Goal: Task Accomplishment & Management: Use online tool/utility

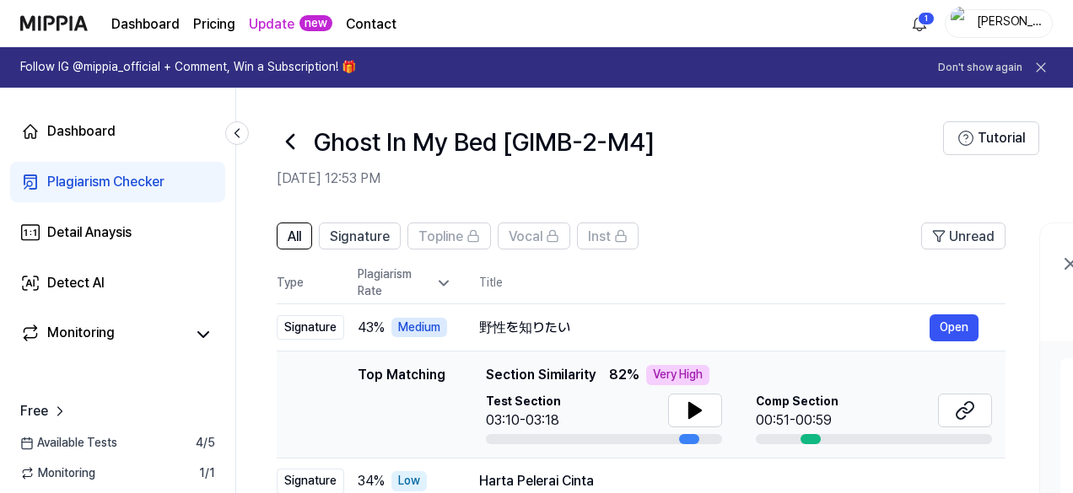
scroll to position [169, 0]
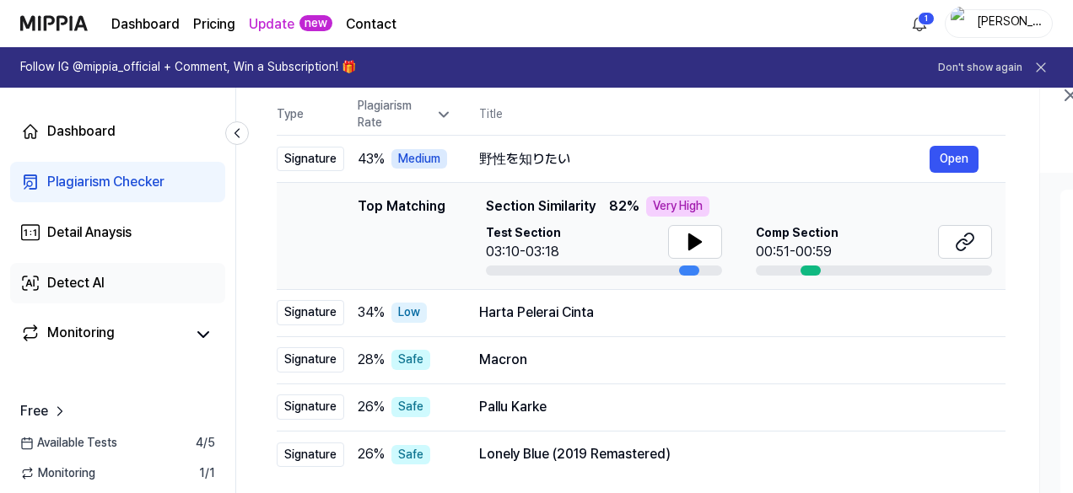
click at [71, 283] on div "Detect AI" at bounding box center [75, 283] width 57 height 20
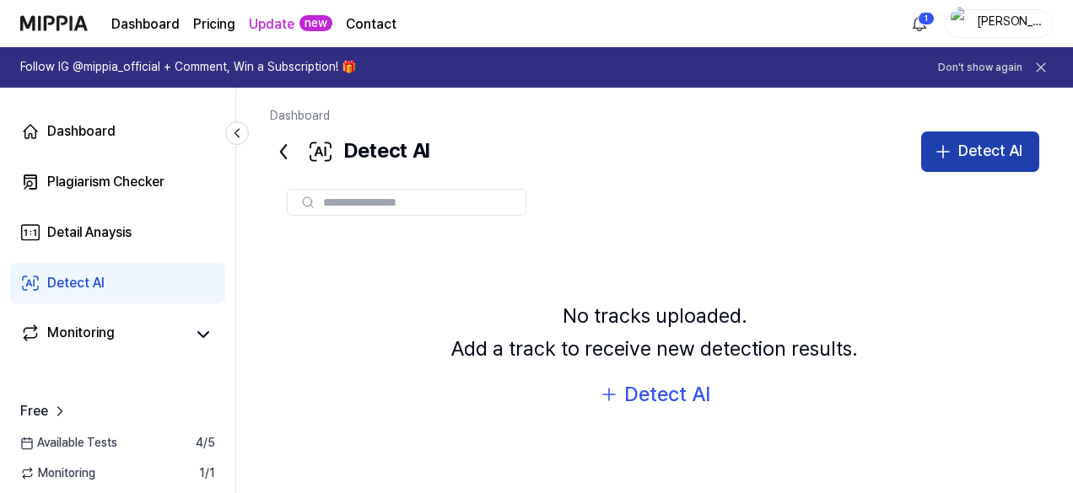
click at [989, 146] on div "Detect AI" at bounding box center [990, 151] width 64 height 24
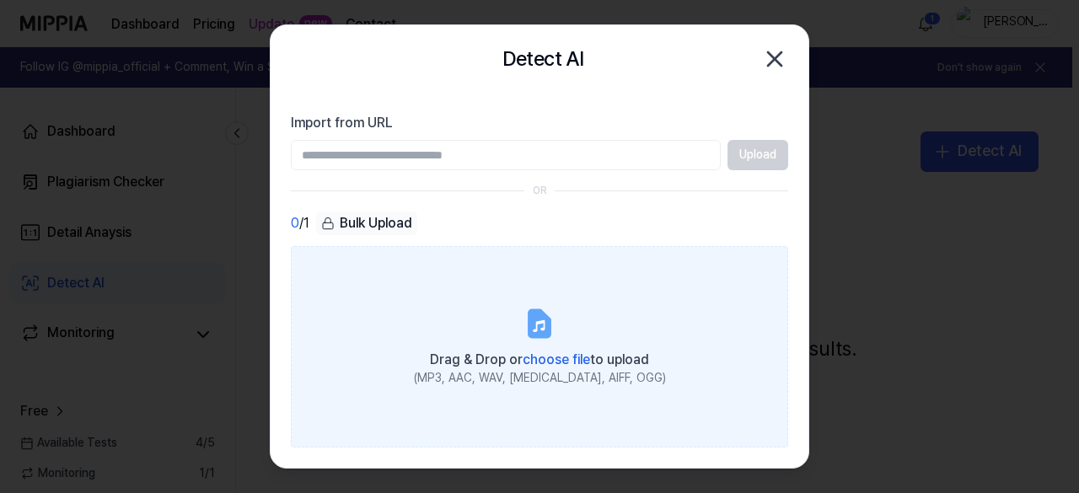
click at [541, 358] on span "choose file" at bounding box center [556, 361] width 67 height 16
click at [0, 0] on input "Drag & Drop or choose file to upload (MP3, AAC, WAV, [MEDICAL_DATA], AIFF, OGG)" at bounding box center [0, 0] width 0 height 0
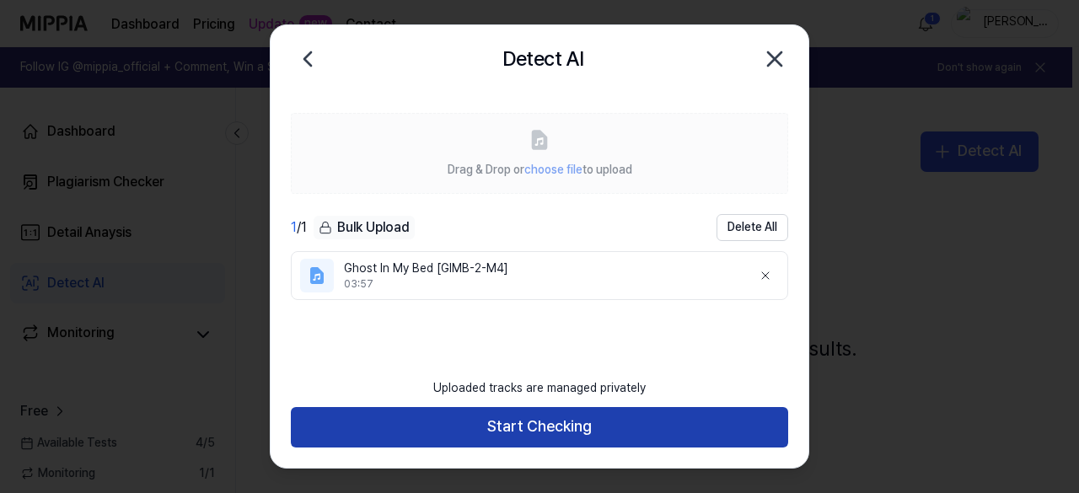
click at [556, 421] on button "Start Checking" at bounding box center [540, 427] width 498 height 40
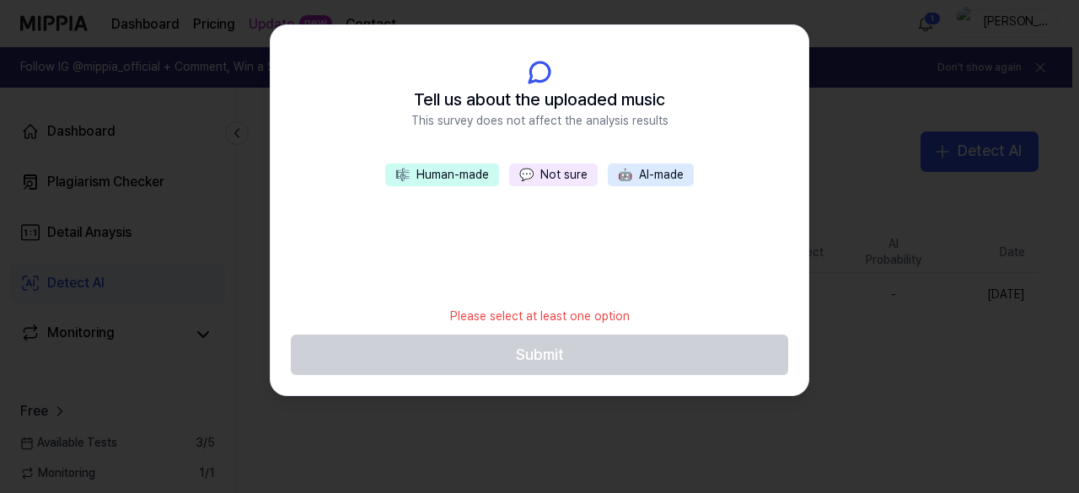
click at [543, 175] on button "💬 Not sure" at bounding box center [553, 176] width 89 height 24
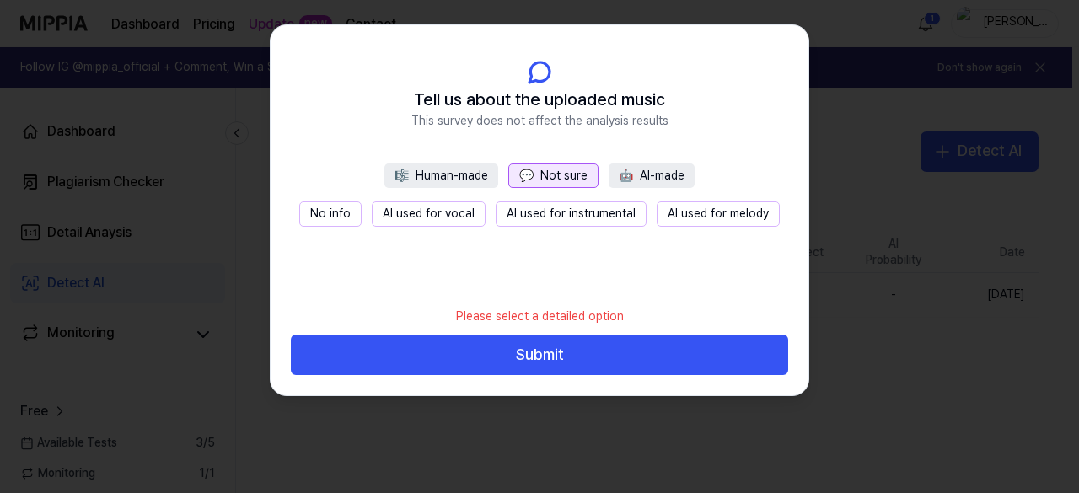
click at [577, 218] on button "AI used for instrumental" at bounding box center [571, 214] width 151 height 25
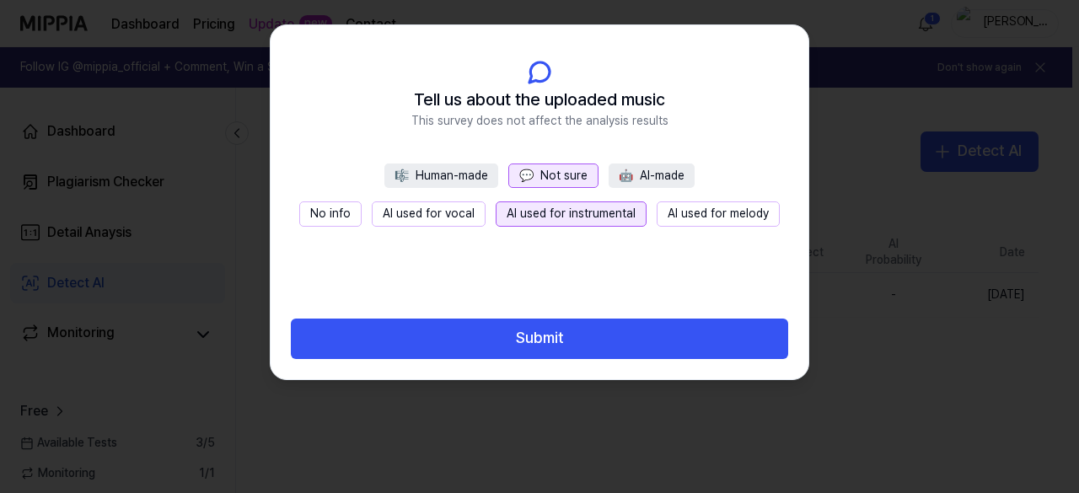
click at [438, 214] on button "AI used for vocal" at bounding box center [429, 214] width 114 height 25
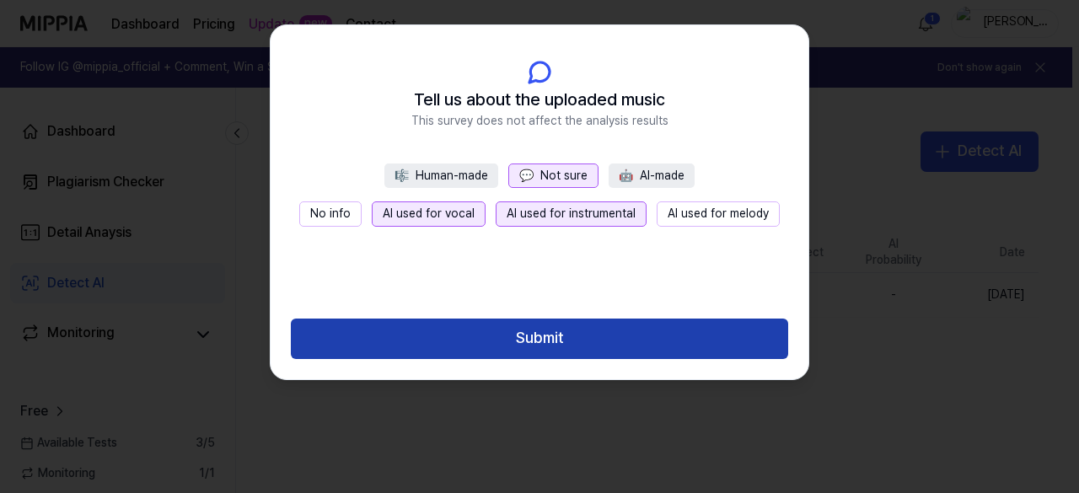
click at [546, 342] on button "Submit" at bounding box center [540, 339] width 498 height 40
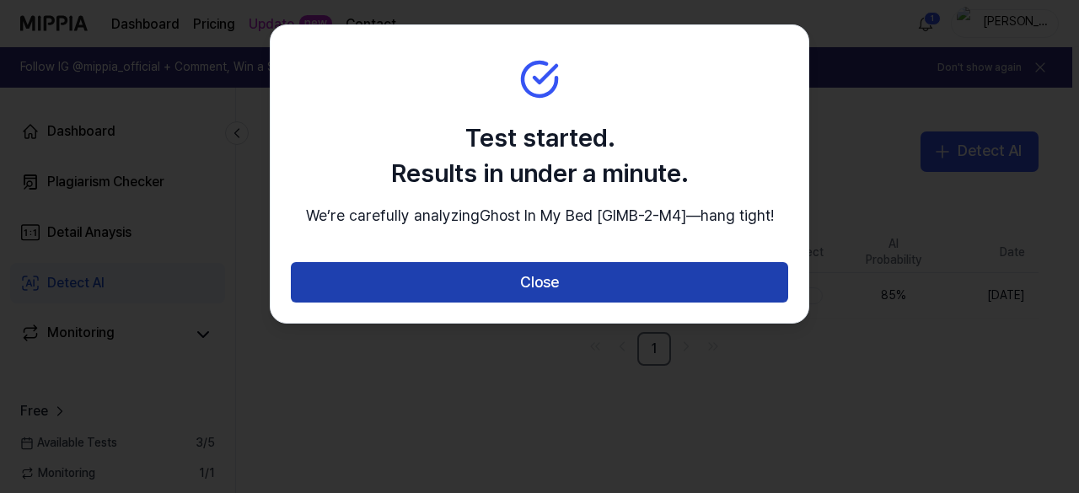
click at [579, 303] on button "Close" at bounding box center [540, 282] width 498 height 40
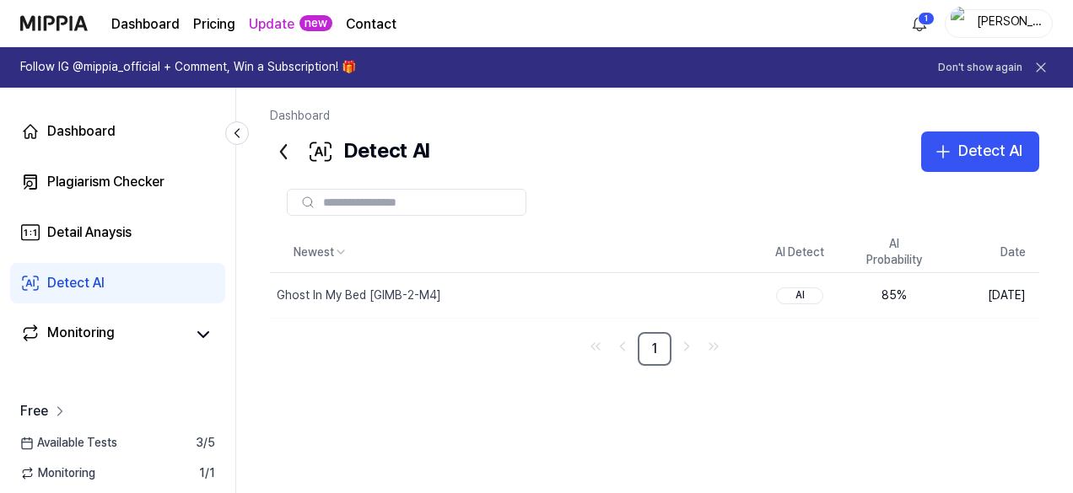
click at [40, 408] on span "Free" at bounding box center [34, 411] width 28 height 20
click at [83, 231] on div "Detail Anaysis" at bounding box center [89, 233] width 84 height 20
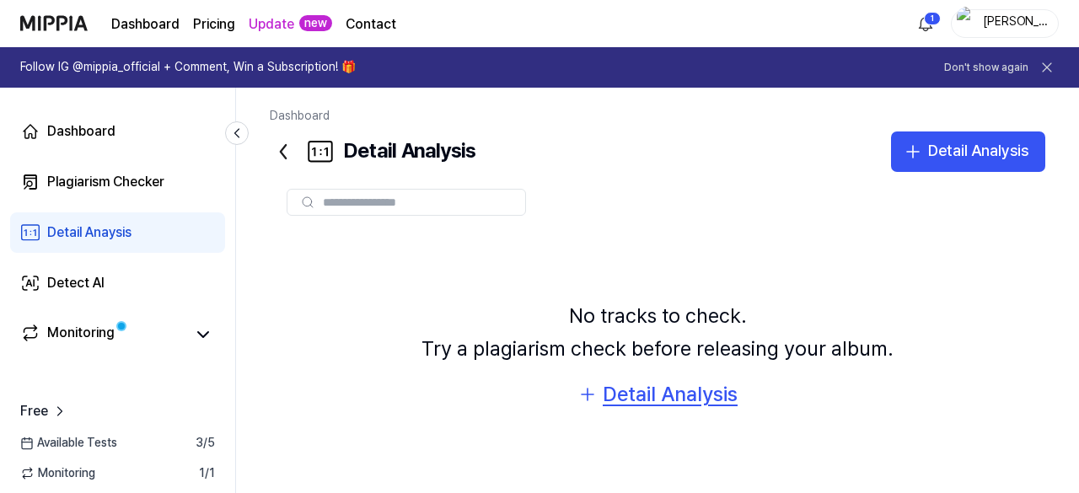
click at [670, 393] on div "Detail Analysis" at bounding box center [670, 395] width 135 height 32
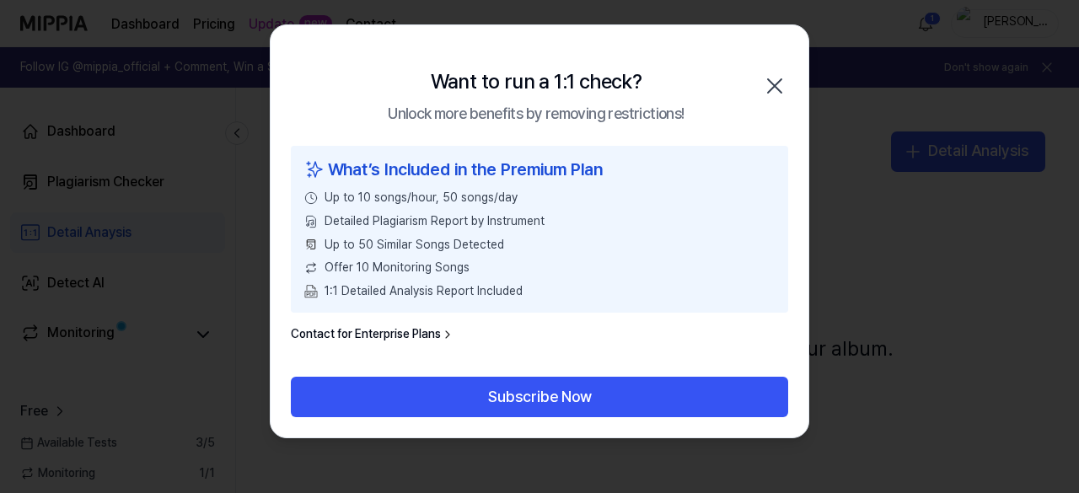
click at [771, 85] on icon "button" at bounding box center [775, 86] width 27 height 27
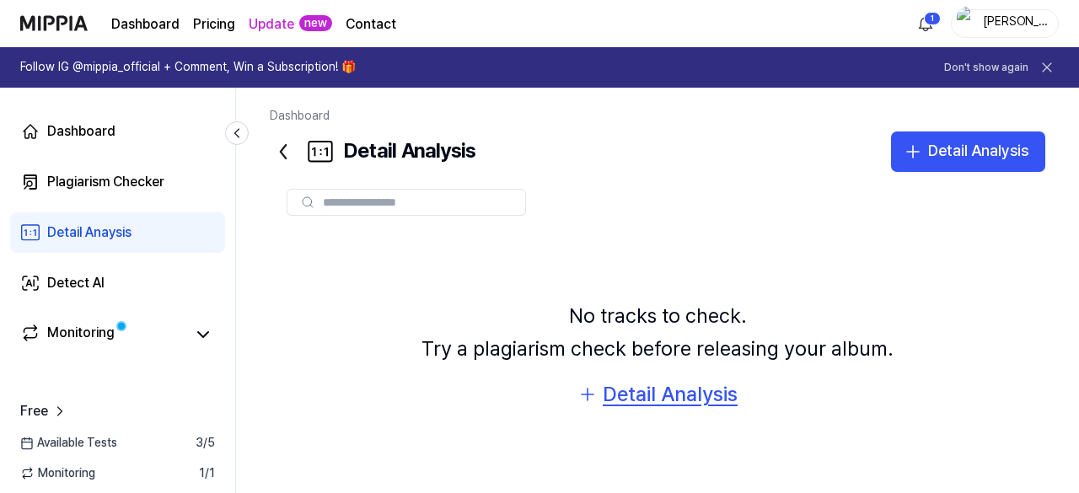
click at [676, 399] on div "Detail Analysis" at bounding box center [670, 395] width 135 height 32
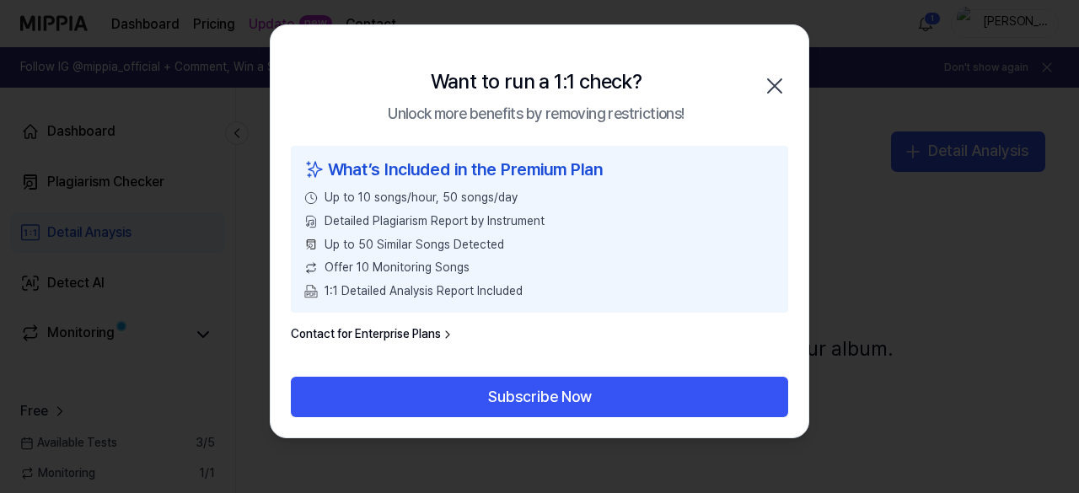
click at [773, 89] on icon "button" at bounding box center [775, 86] width 27 height 27
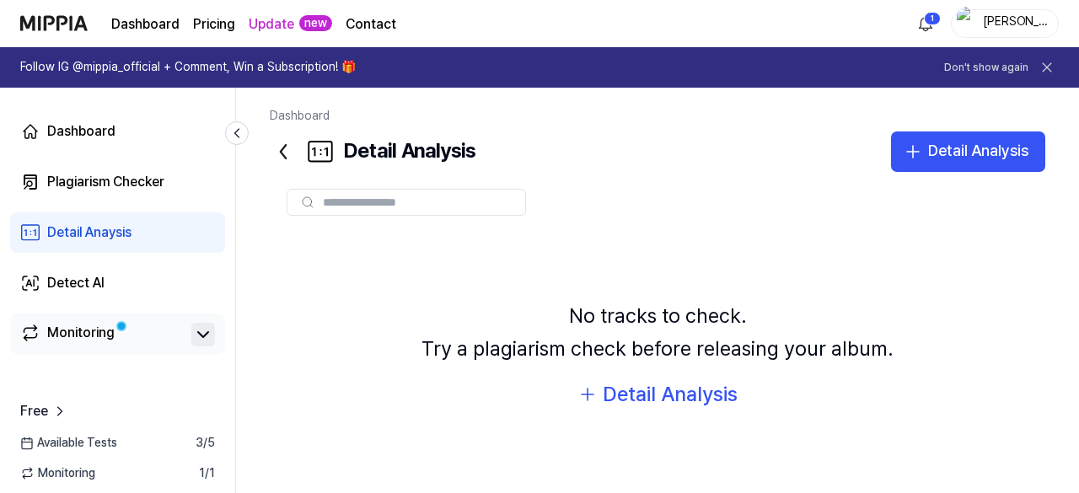
click at [196, 332] on icon at bounding box center [203, 335] width 20 height 20
click at [196, 331] on icon at bounding box center [203, 335] width 20 height 20
click at [61, 474] on span "Monitoring" at bounding box center [57, 474] width 75 height 17
click at [109, 181] on div "Plagiarism Checker" at bounding box center [105, 182] width 117 height 20
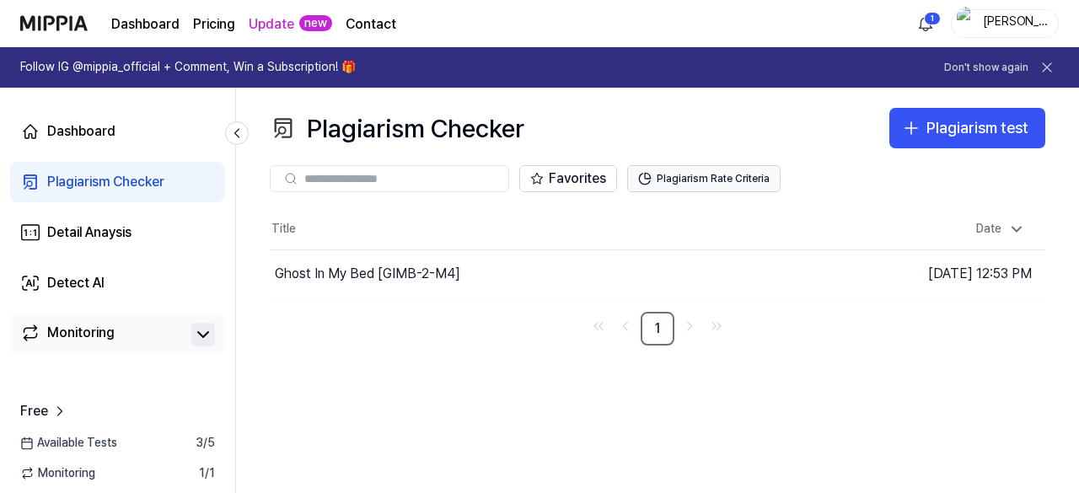
click at [693, 176] on button "Plagiarism Rate Criteria" at bounding box center [703, 178] width 153 height 27
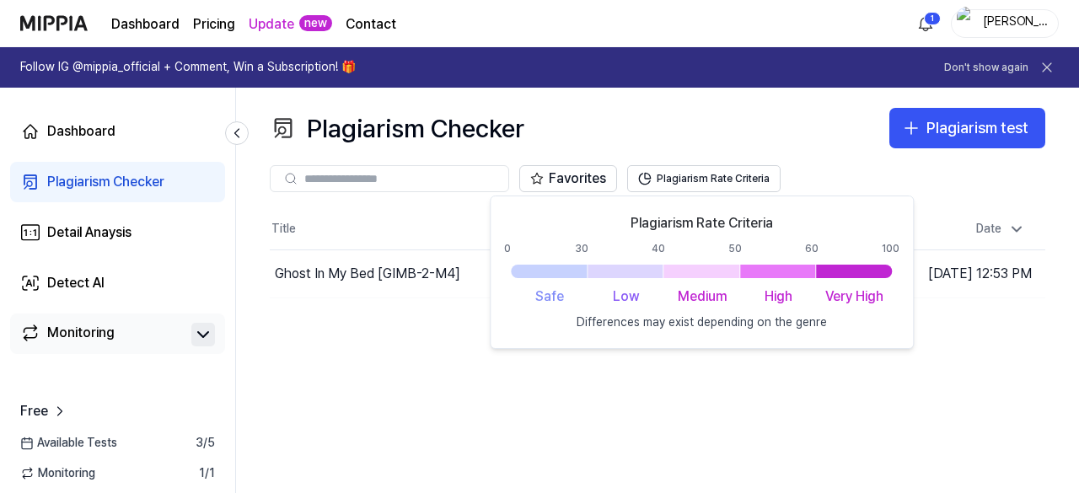
click at [391, 315] on nav "1" at bounding box center [658, 329] width 776 height 34
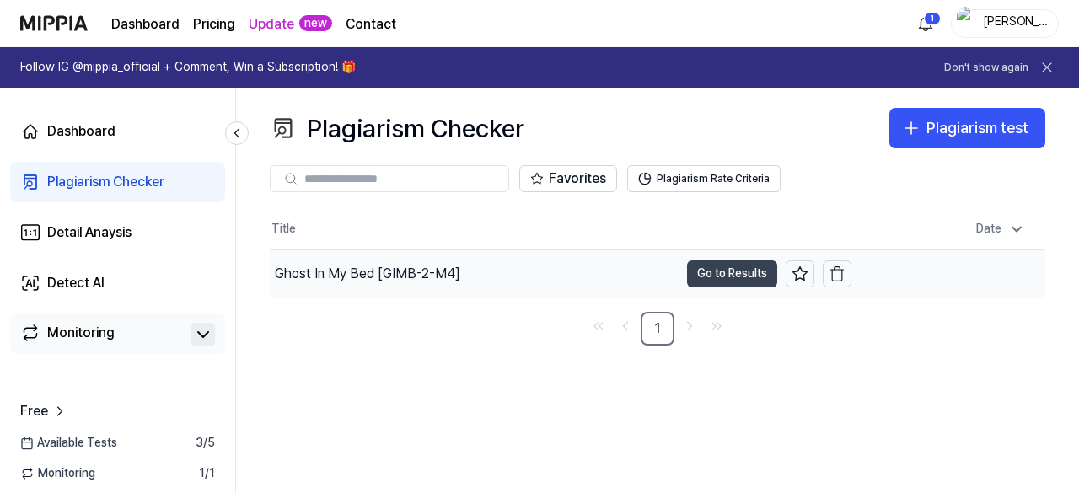
click at [717, 275] on button "Go to Results" at bounding box center [732, 274] width 90 height 27
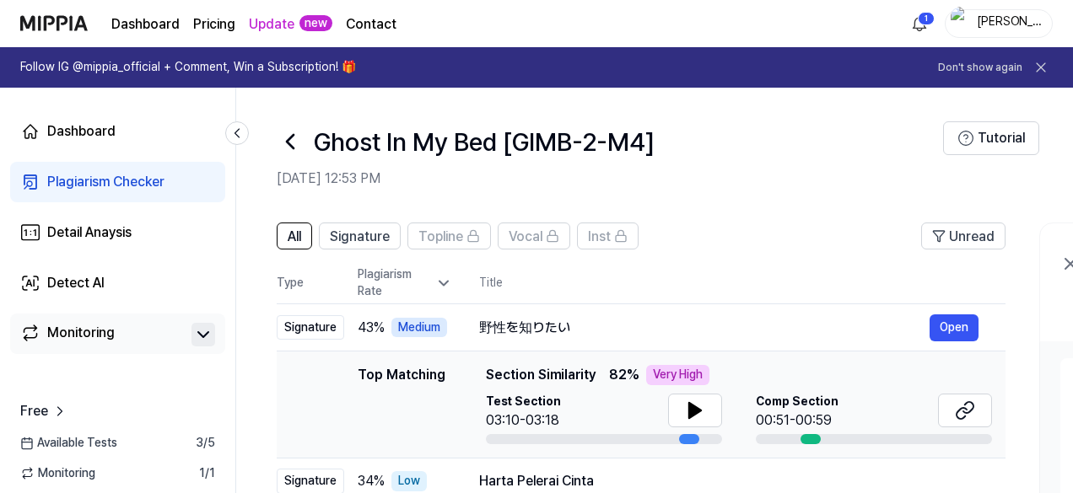
scroll to position [169, 0]
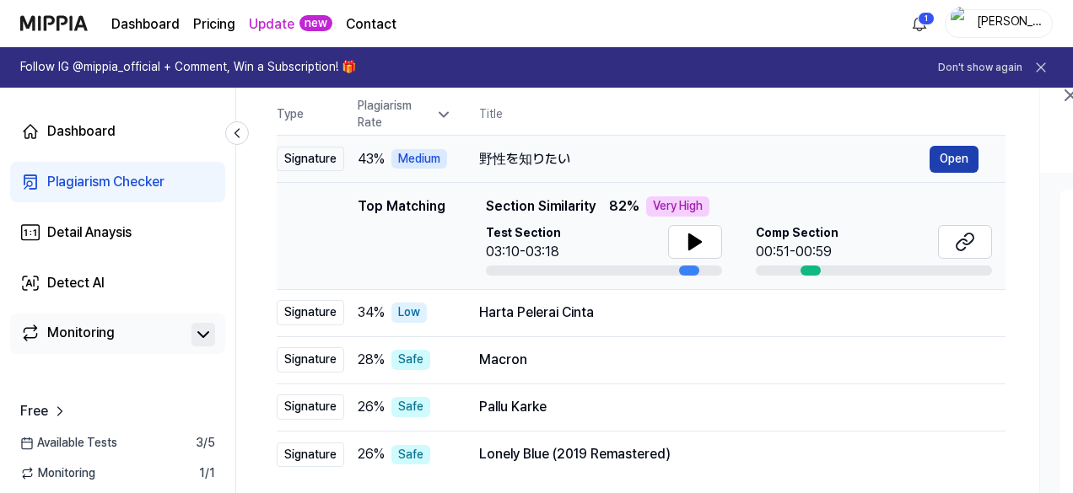
click at [949, 151] on button "Open" at bounding box center [953, 159] width 49 height 27
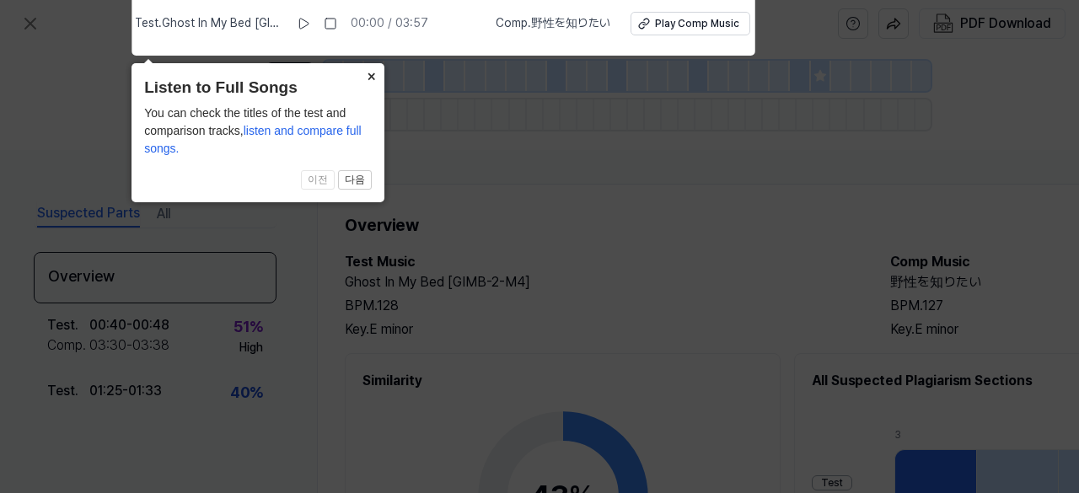
click at [376, 75] on button "×" at bounding box center [371, 75] width 27 height 24
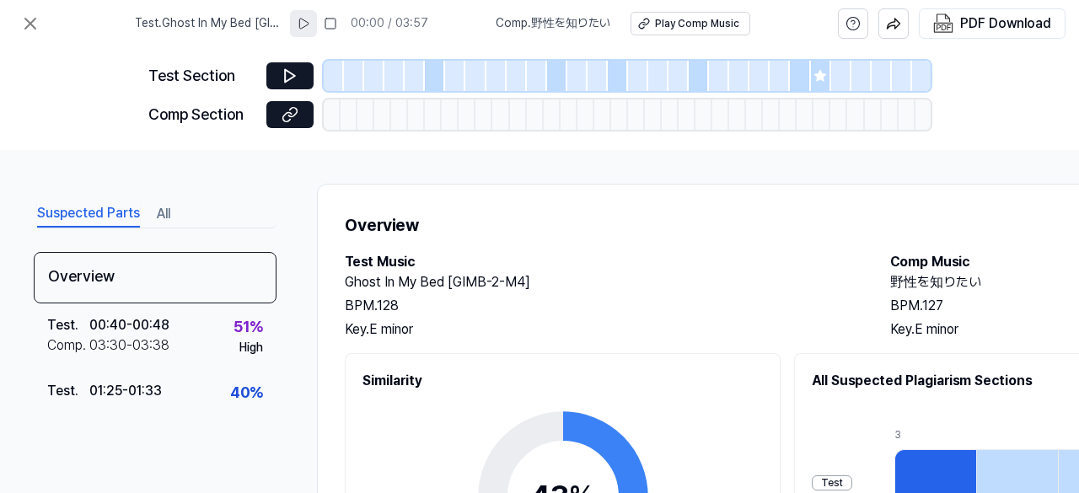
click at [306, 19] on icon at bounding box center [303, 24] width 9 height 10
